Goal: Communication & Community: Participate in discussion

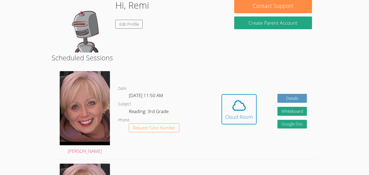
scroll to position [54, 0]
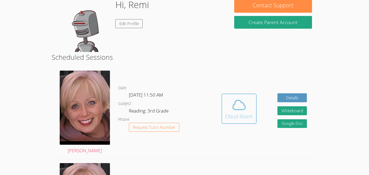
click at [232, 114] on div "Cloud Room" at bounding box center [239, 116] width 28 height 8
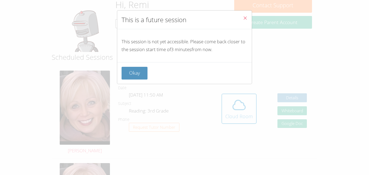
click at [246, 16] on icon "Close" at bounding box center [245, 18] width 5 height 5
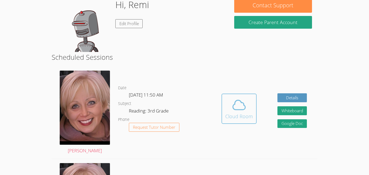
click at [240, 111] on icon at bounding box center [239, 104] width 15 height 15
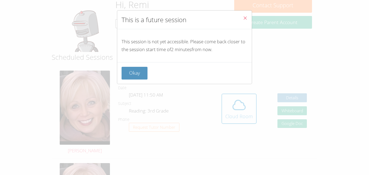
click at [244, 14] on button "Close" at bounding box center [245, 19] width 13 height 16
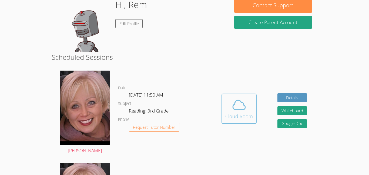
click at [233, 106] on icon at bounding box center [239, 104] width 15 height 15
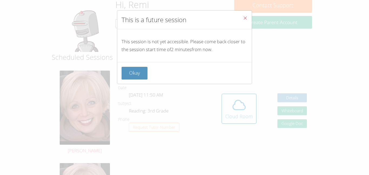
click at [243, 19] on icon "Close" at bounding box center [245, 18] width 5 height 5
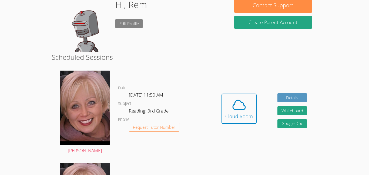
click at [130, 23] on link "Edit Profile" at bounding box center [129, 23] width 28 height 9
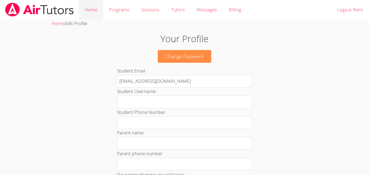
click at [97, 10] on link "Home" at bounding box center [91, 10] width 24 height 20
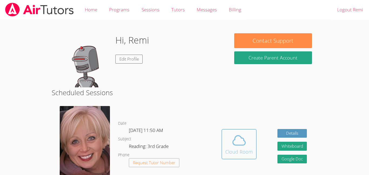
click at [245, 145] on icon at bounding box center [239, 140] width 15 height 15
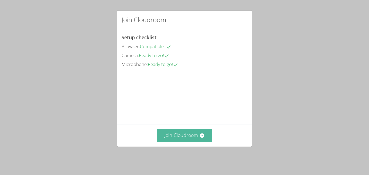
click at [197, 142] on button "Join Cloudroom" at bounding box center [184, 135] width 55 height 13
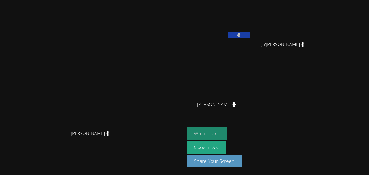
click at [228, 133] on button "Whiteboard" at bounding box center [207, 133] width 41 height 13
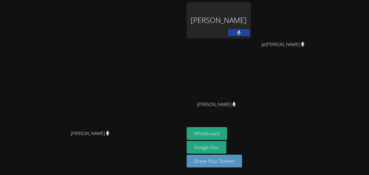
click at [251, 24] on div "[PERSON_NAME]" at bounding box center [219, 20] width 64 height 36
click at [251, 32] on div "[PERSON_NAME]" at bounding box center [219, 20] width 64 height 36
click at [250, 33] on button at bounding box center [239, 32] width 22 height 7
click at [242, 33] on icon at bounding box center [239, 32] width 6 height 5
click at [198, 14] on div "[PERSON_NAME] [PERSON_NAME] [PERSON_NAME]'Merria [PERSON_NAME]'[PERSON_NAME] [P…" at bounding box center [184, 87] width 369 height 175
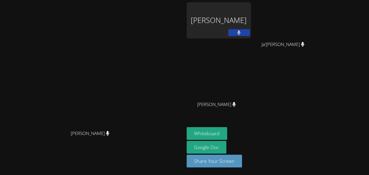
click at [232, 28] on div "[PERSON_NAME]" at bounding box center [219, 20] width 64 height 36
click at [182, 38] on div "[PERSON_NAME]" at bounding box center [92, 76] width 180 height 101
click at [235, 29] on div "[PERSON_NAME]" at bounding box center [219, 20] width 64 height 36
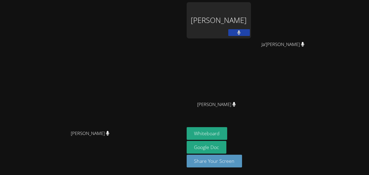
click at [235, 29] on div "[PERSON_NAME]" at bounding box center [219, 20] width 64 height 36
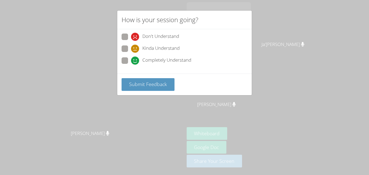
click at [172, 60] on span "Completely Understand" at bounding box center [166, 61] width 49 height 8
click at [136, 60] on input "Completely Understand" at bounding box center [133, 59] width 5 height 5
radio input "true"
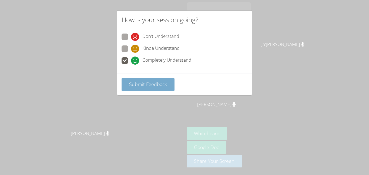
click at [158, 85] on span "Submit Feedback" at bounding box center [148, 84] width 38 height 6
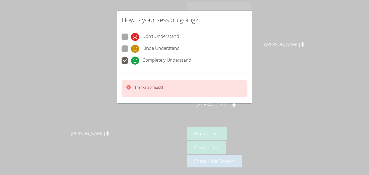
click at [214, 121] on div "How is your session going? Don't Understand Kinda Understand Completely Underst…" at bounding box center [184, 87] width 369 height 175
